Goal: Task Accomplishment & Management: Manage account settings

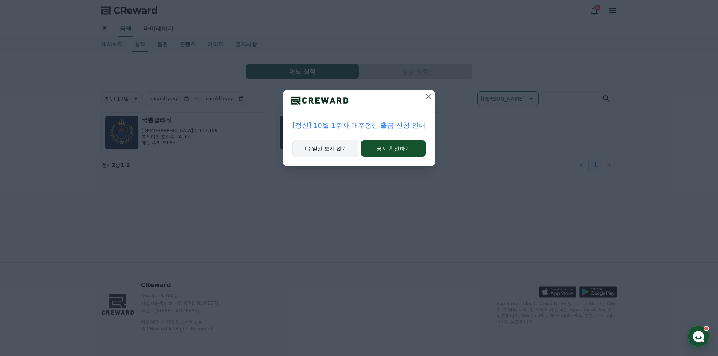
click at [338, 153] on button "1주일간 보지 않기" at bounding box center [325, 148] width 66 height 17
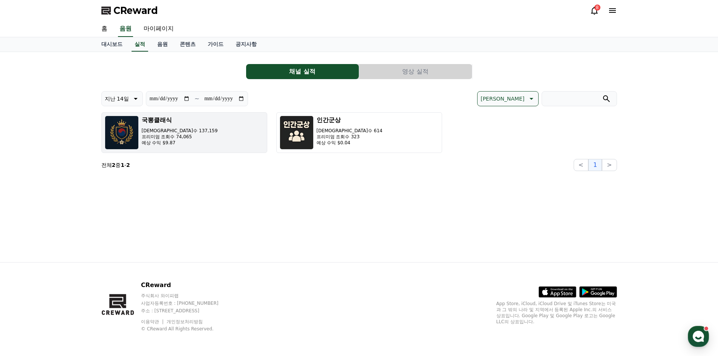
click at [173, 121] on h3 "국뽕클래식" at bounding box center [180, 120] width 76 height 9
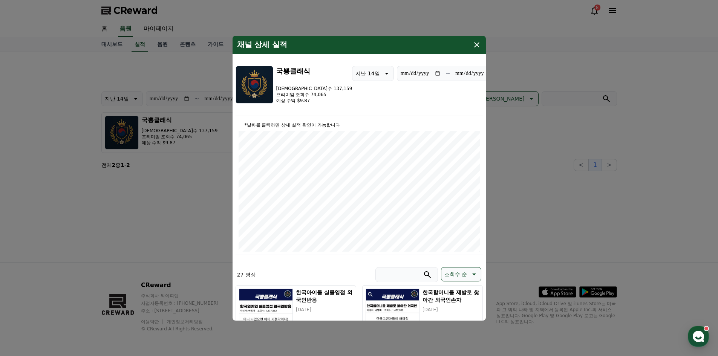
click at [473, 44] on icon "modal" at bounding box center [476, 44] width 9 height 9
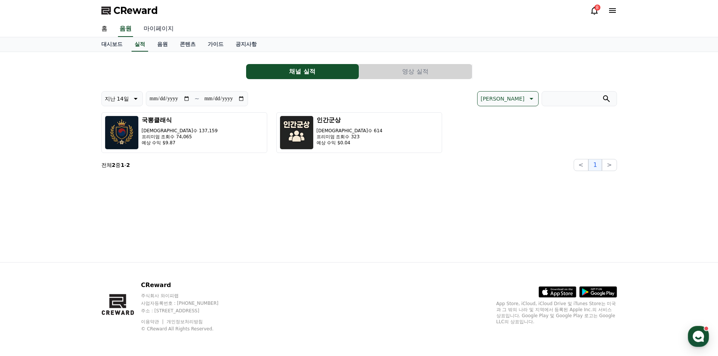
click at [144, 30] on link "마이페이지" at bounding box center [159, 29] width 42 height 16
select select "**********"
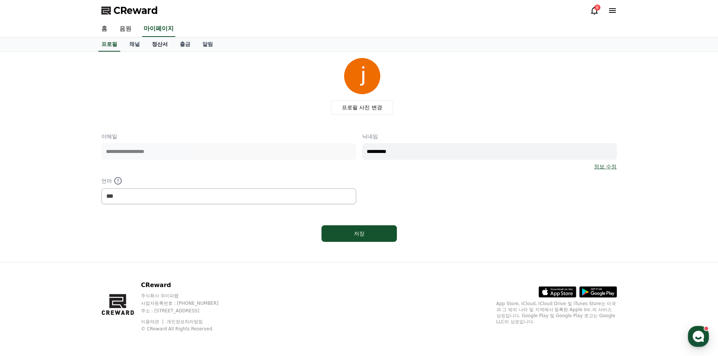
click at [165, 43] on link "정산서" at bounding box center [160, 44] width 28 height 14
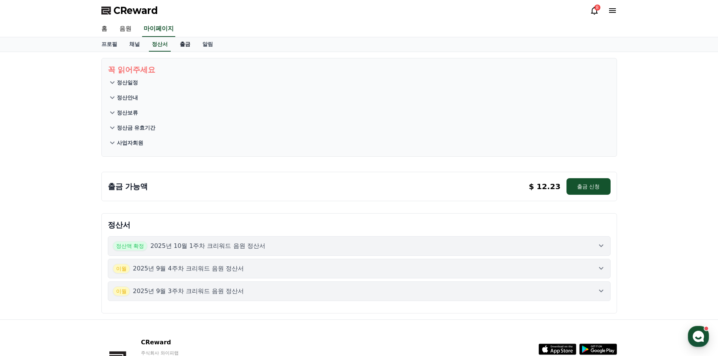
click at [180, 45] on link "출금" at bounding box center [185, 44] width 23 height 14
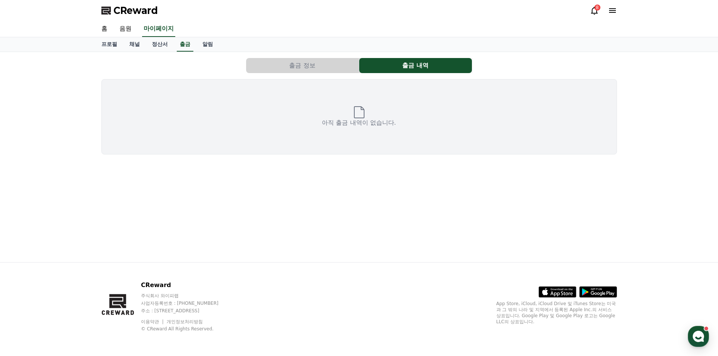
click at [309, 66] on button "출금 정보" at bounding box center [302, 65] width 113 height 15
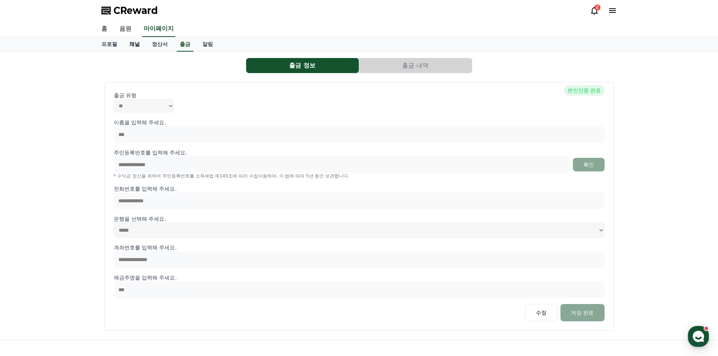
click at [133, 42] on link "채널" at bounding box center [134, 44] width 23 height 14
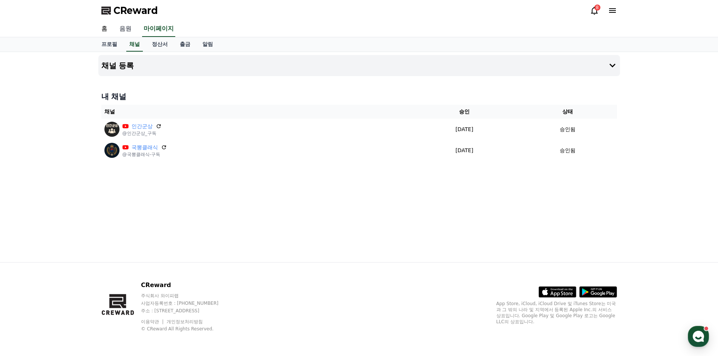
click at [127, 28] on link "음원" at bounding box center [125, 29] width 24 height 16
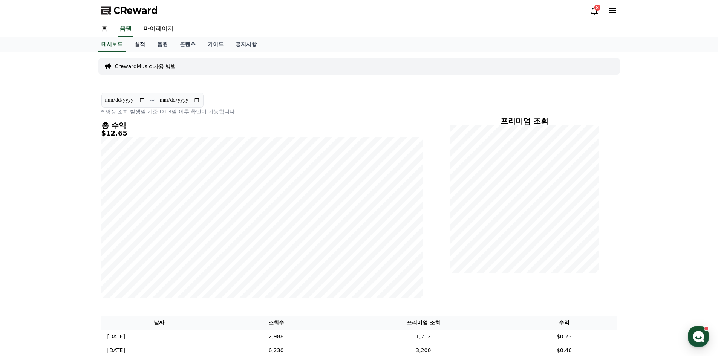
click at [140, 46] on link "실적" at bounding box center [140, 44] width 23 height 14
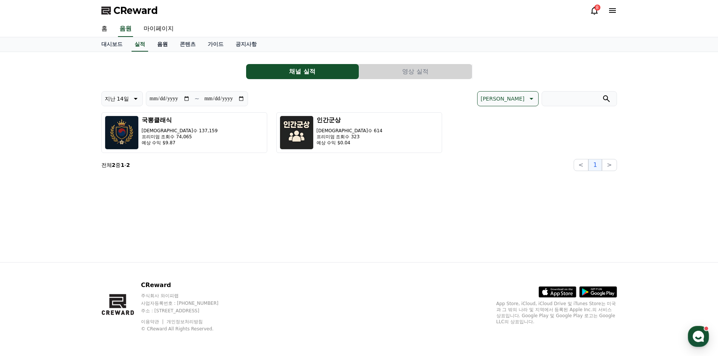
click at [165, 43] on link "음원" at bounding box center [162, 44] width 23 height 14
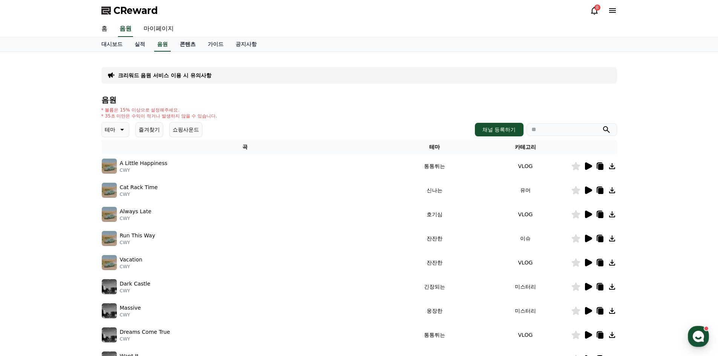
click at [179, 43] on link "콘텐츠" at bounding box center [188, 44] width 28 height 14
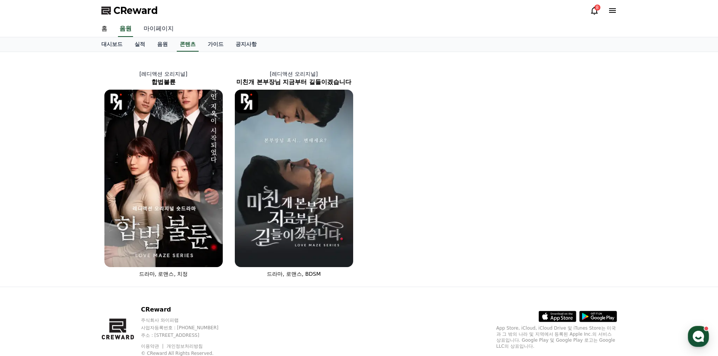
click at [168, 26] on link "마이페이지" at bounding box center [159, 29] width 42 height 16
select select "**********"
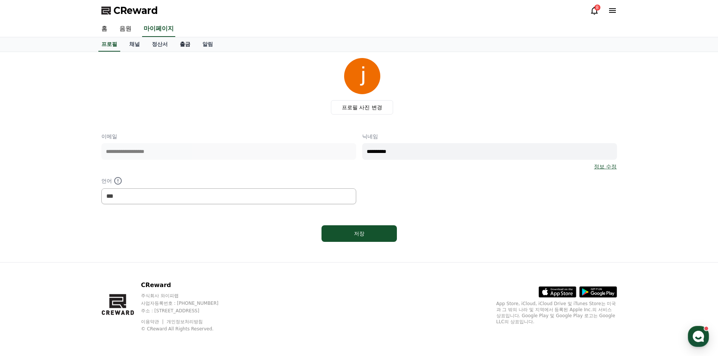
click at [190, 43] on link "출금" at bounding box center [185, 44] width 23 height 14
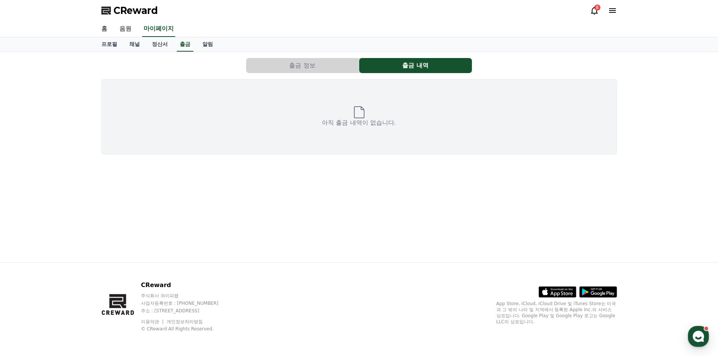
click at [271, 65] on button "출금 정보" at bounding box center [302, 65] width 113 height 15
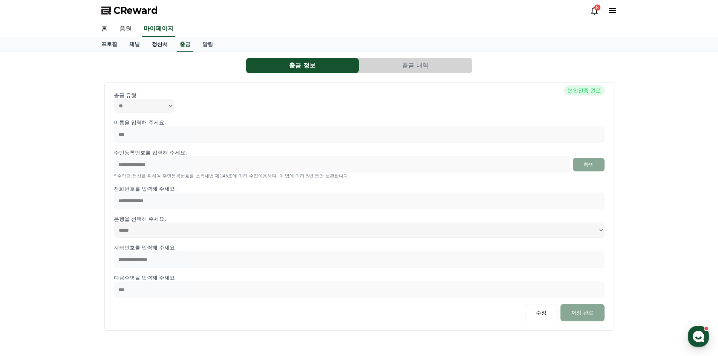
click at [161, 45] on link "정산서" at bounding box center [160, 44] width 28 height 14
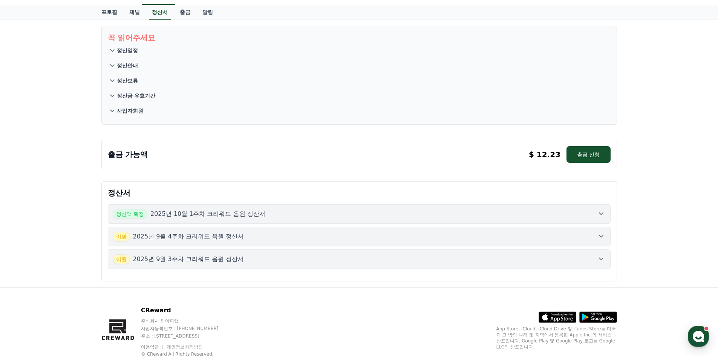
scroll to position [57, 0]
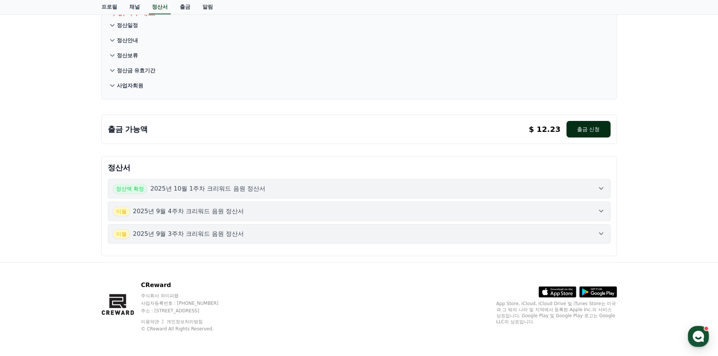
click at [589, 130] on button "출금 신청" at bounding box center [588, 129] width 44 height 17
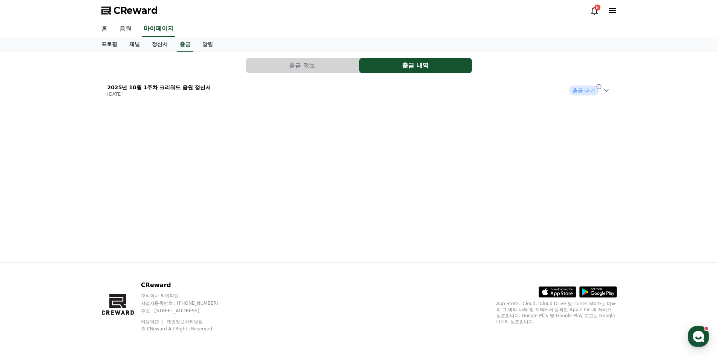
click at [196, 91] on p "[DATE]" at bounding box center [159, 94] width 104 height 6
click at [135, 173] on link "자세히 보기" at bounding box center [145, 175] width 76 height 8
